Goal: Communication & Community: Answer question/provide support

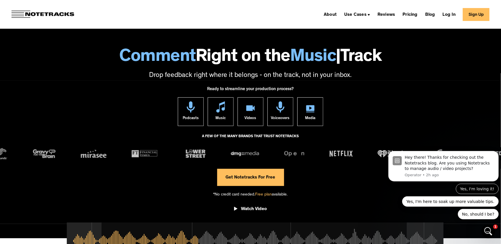
click at [479, 188] on button "Yes, I'm loving it!" at bounding box center [476, 188] width 43 height 10
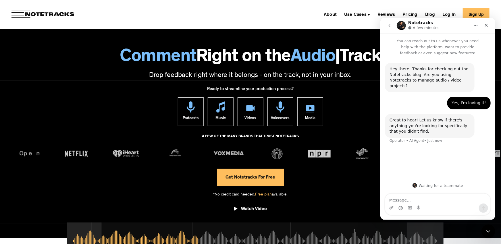
click at [423, 199] on textarea "Message…" at bounding box center [437, 198] width 105 height 10
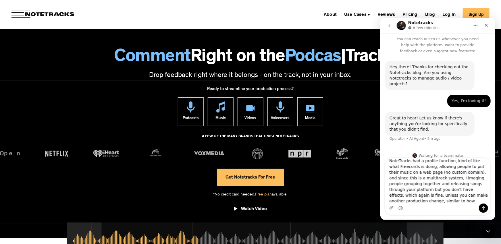
scroll to position [32, 0]
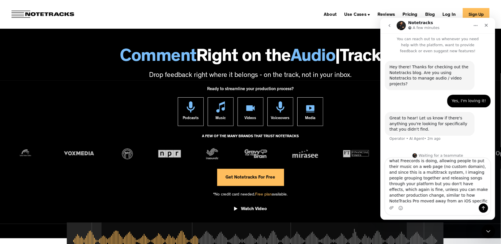
click at [416, 201] on textarea "I just looked at SoundTrap, for comparison but even though NoteTracks, doesn't …" at bounding box center [437, 180] width 105 height 45
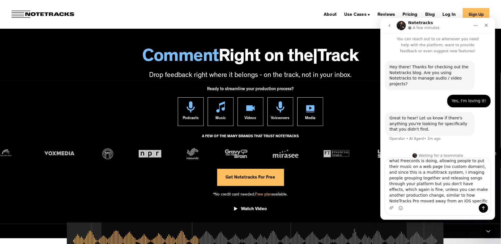
type textarea "I just looked at SoundTrap, for comparison but even though NoteTracks, doesn't …"
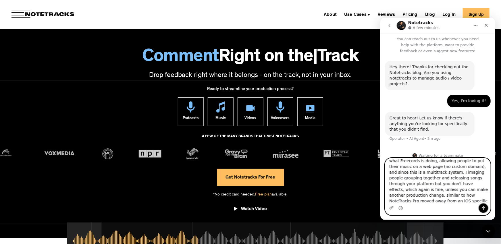
click at [482, 208] on icon "Send a message…" at bounding box center [482, 208] width 5 height 5
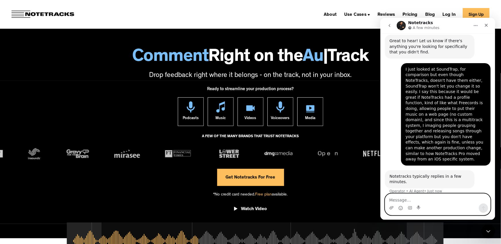
scroll to position [79, 0]
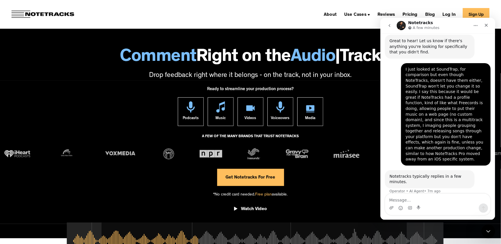
click at [390, 26] on icon "go back" at bounding box center [389, 25] width 5 height 5
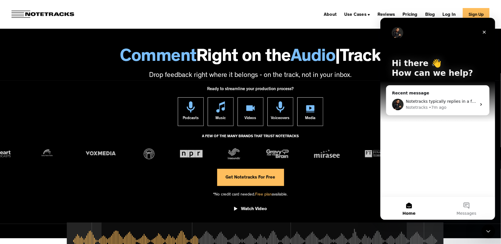
scroll to position [0, 0]
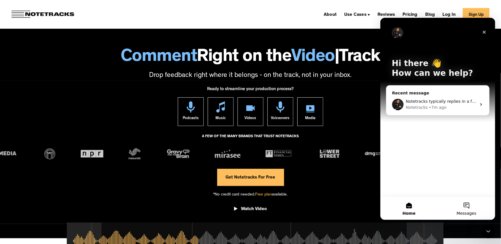
click at [465, 209] on button "Messages" at bounding box center [465, 208] width 57 height 23
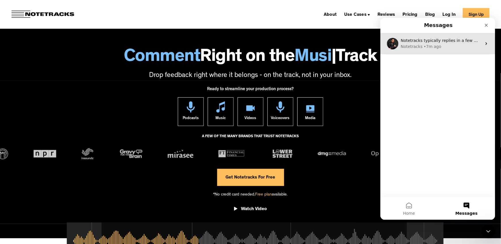
click at [436, 44] on div "• 7m ago" at bounding box center [432, 46] width 18 height 6
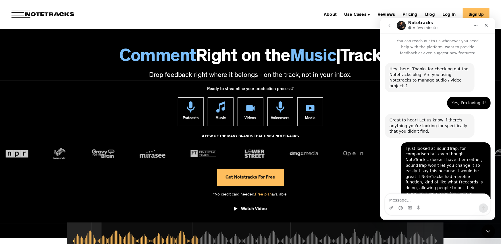
scroll to position [79, 0]
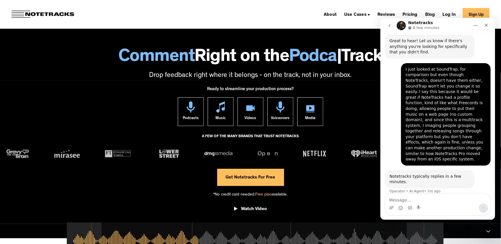
click at [419, 43] on div "Great to hear! Let us know if there's anything you're looking for specifically …" at bounding box center [429, 46] width 80 height 17
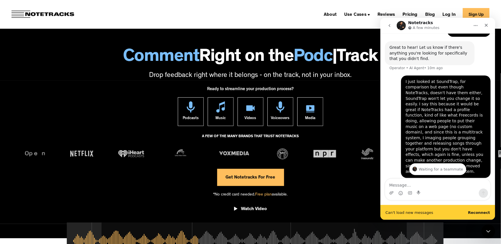
scroll to position [100, 0]
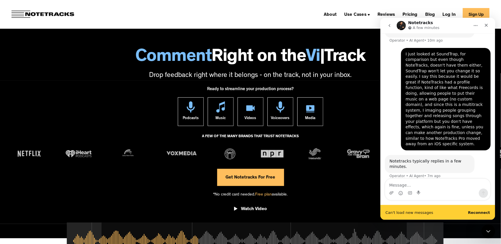
click at [476, 211] on main "Notetracks A few minutes You can reach out to us whenever you need help with th…" at bounding box center [437, 119] width 115 height 202
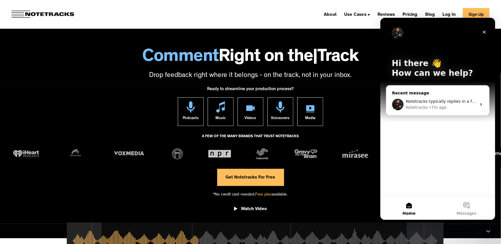
click at [443, 103] on span "Notetracks typically replies in a few minutes." at bounding box center [450, 101] width 91 height 5
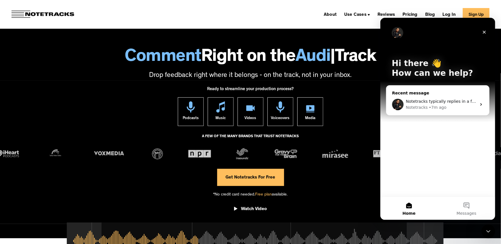
click at [443, 103] on span "Notetracks typically replies in a few minutes." at bounding box center [450, 101] width 91 height 5
